Goal: Task Accomplishment & Management: Manage account settings

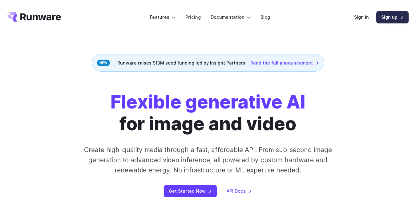
click at [389, 13] on link "Sign up" at bounding box center [392, 17] width 32 height 12
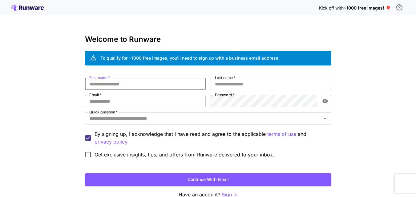
click at [133, 81] on input "First name   *" at bounding box center [145, 84] width 121 height 12
click at [135, 122] on input "Quick question   *" at bounding box center [203, 118] width 232 height 9
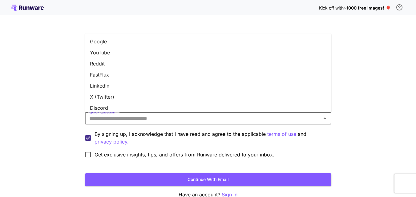
click at [117, 53] on li "YouTube" at bounding box center [208, 52] width 246 height 11
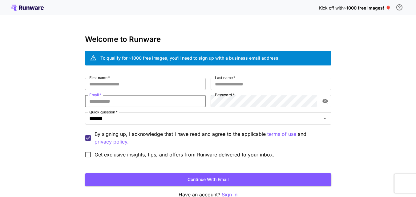
click at [119, 97] on input "Email   *" at bounding box center [145, 101] width 121 height 12
type input "**********"
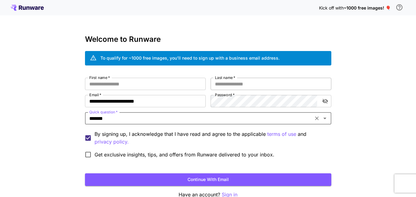
click at [247, 86] on input "Last name   *" at bounding box center [270, 84] width 121 height 12
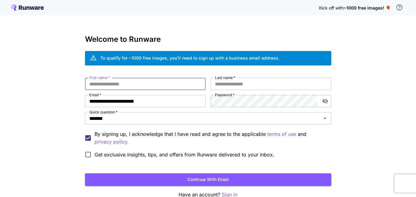
click at [137, 85] on input "First name   *" at bounding box center [145, 84] width 121 height 12
type input "******"
click at [238, 79] on input "Last name   *" at bounding box center [270, 84] width 121 height 12
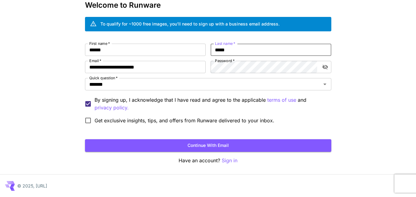
scroll to position [34, 0]
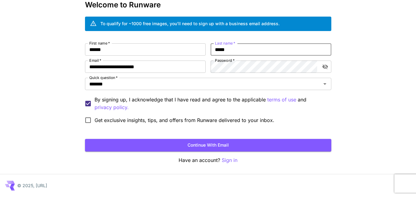
type input "*****"
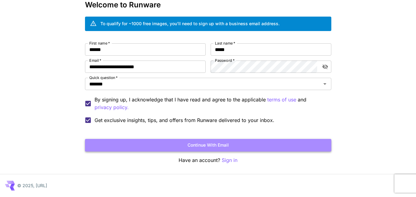
click at [217, 143] on button "Continue with email" at bounding box center [208, 145] width 246 height 13
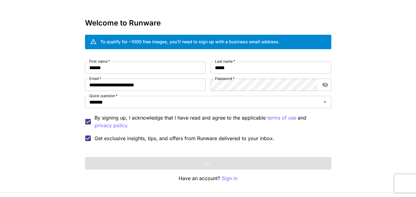
scroll to position [0, 0]
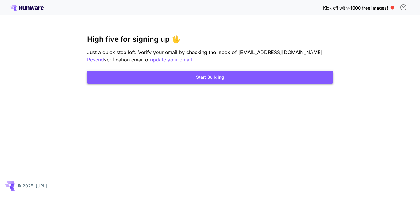
click at [208, 76] on button "Start Building" at bounding box center [210, 77] width 246 height 13
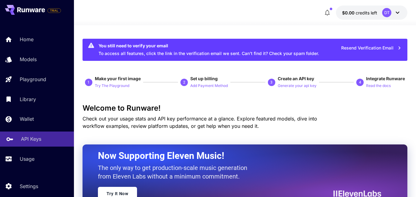
click at [55, 139] on div "API Keys" at bounding box center [45, 138] width 48 height 7
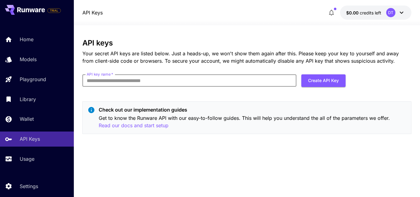
click at [184, 83] on input "API key name   *" at bounding box center [189, 80] width 214 height 12
type input "*****"
click at [334, 79] on button "Create API Key" at bounding box center [324, 80] width 44 height 13
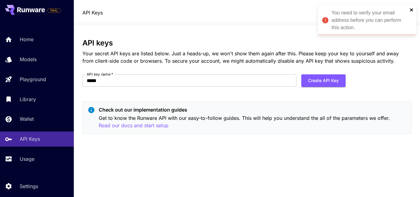
click at [411, 11] on icon "close" at bounding box center [412, 9] width 4 height 5
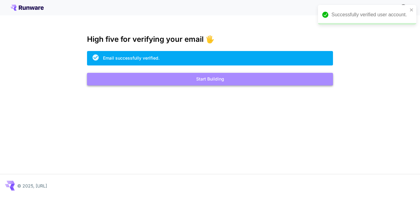
click at [210, 79] on button "Start Building" at bounding box center [210, 79] width 246 height 13
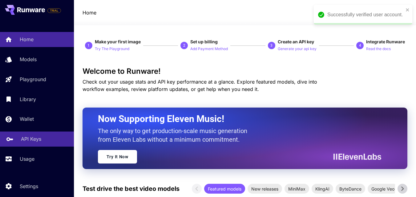
click at [39, 141] on p "API Keys" at bounding box center [31, 138] width 20 height 7
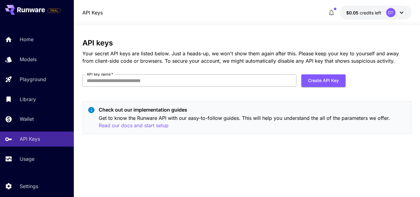
click at [225, 75] on input "API key name   *" at bounding box center [189, 80] width 214 height 12
type input "*****"
click at [327, 79] on button "Create API Key" at bounding box center [324, 80] width 44 height 13
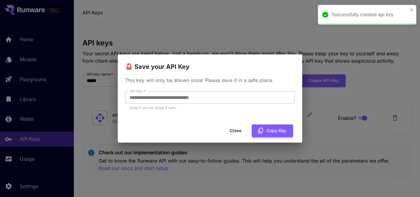
click at [267, 131] on button "Copy Key" at bounding box center [272, 131] width 41 height 13
click at [239, 131] on button "Close" at bounding box center [236, 131] width 28 height 13
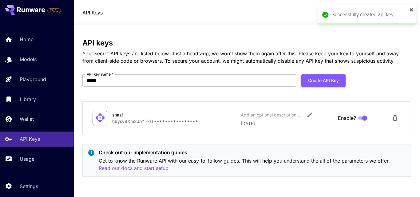
click at [412, 10] on icon "close" at bounding box center [411, 9] width 3 height 3
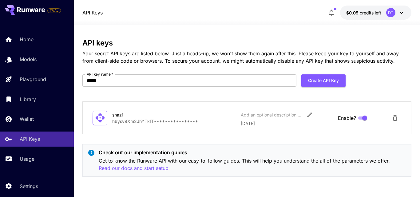
click at [371, 14] on span "credits left" at bounding box center [371, 12] width 22 height 5
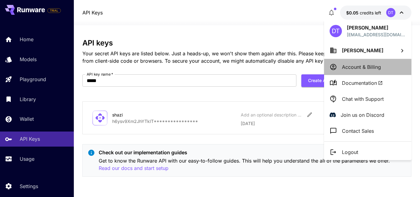
click at [366, 68] on p "Account & Billing" at bounding box center [361, 66] width 39 height 7
